Goal: Check status: Check status

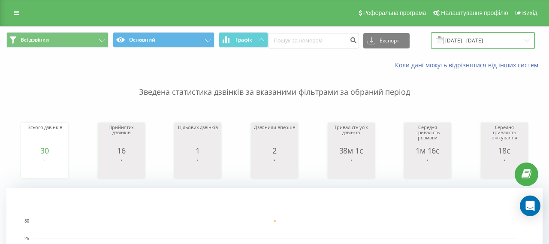
click at [508, 46] on input "[DATE] - [DATE]" at bounding box center [483, 40] width 104 height 17
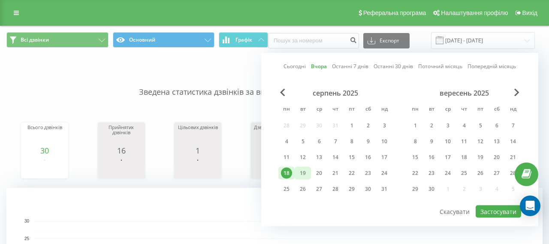
click at [307, 173] on div "19" at bounding box center [302, 173] width 11 height 11
click at [490, 212] on button "Застосувати" at bounding box center [498, 212] width 45 height 12
type input "19.08.2025 - 19.08.2025"
